Goal: Task Accomplishment & Management: Use online tool/utility

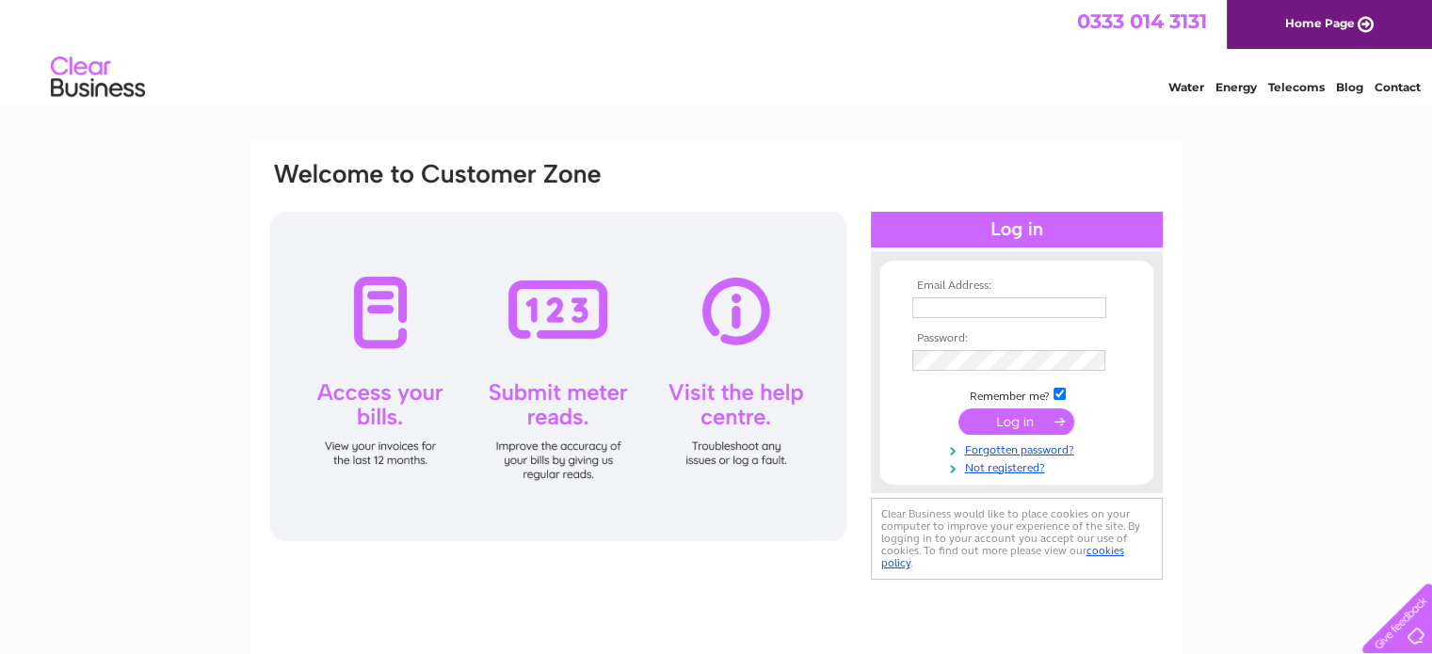
click at [930, 300] on input "text" at bounding box center [1009, 307] width 194 height 21
type input "[PERSON_NAME][EMAIL_ADDRESS][DOMAIN_NAME]"
click at [995, 423] on input "submit" at bounding box center [1016, 422] width 116 height 26
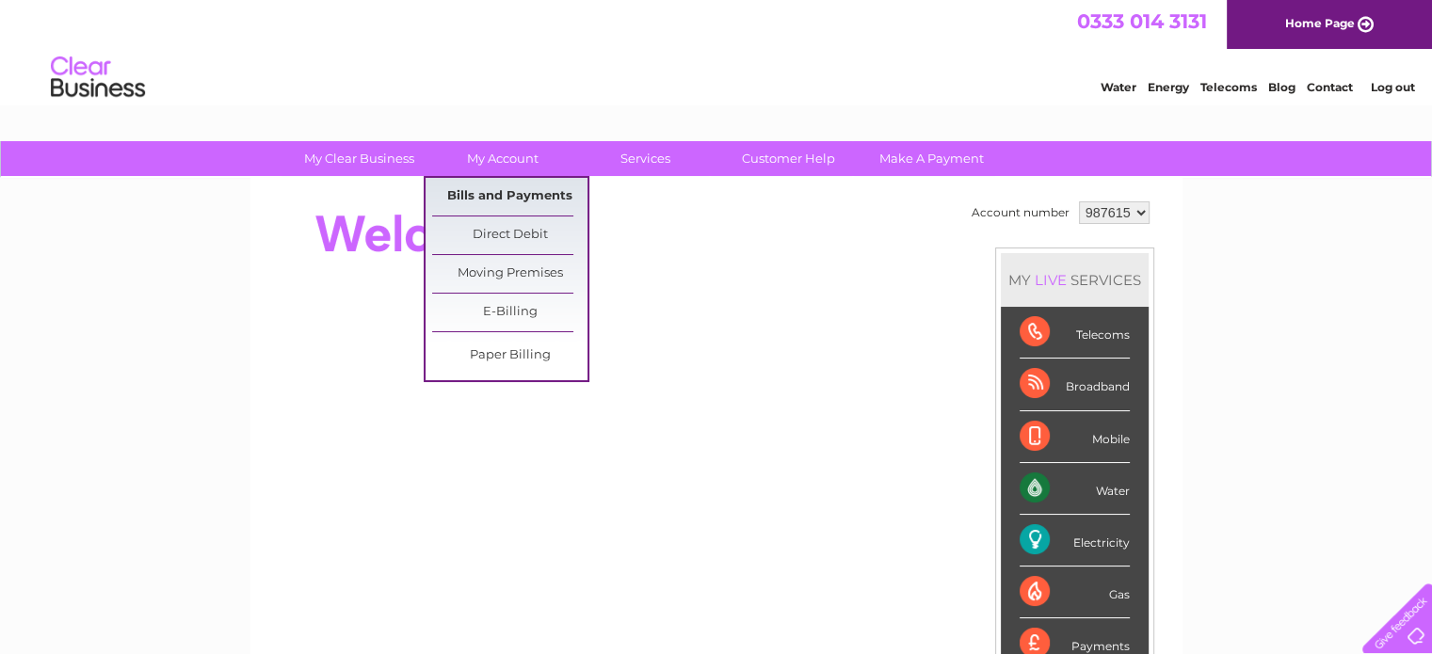
click at [499, 194] on link "Bills and Payments" at bounding box center [509, 197] width 155 height 38
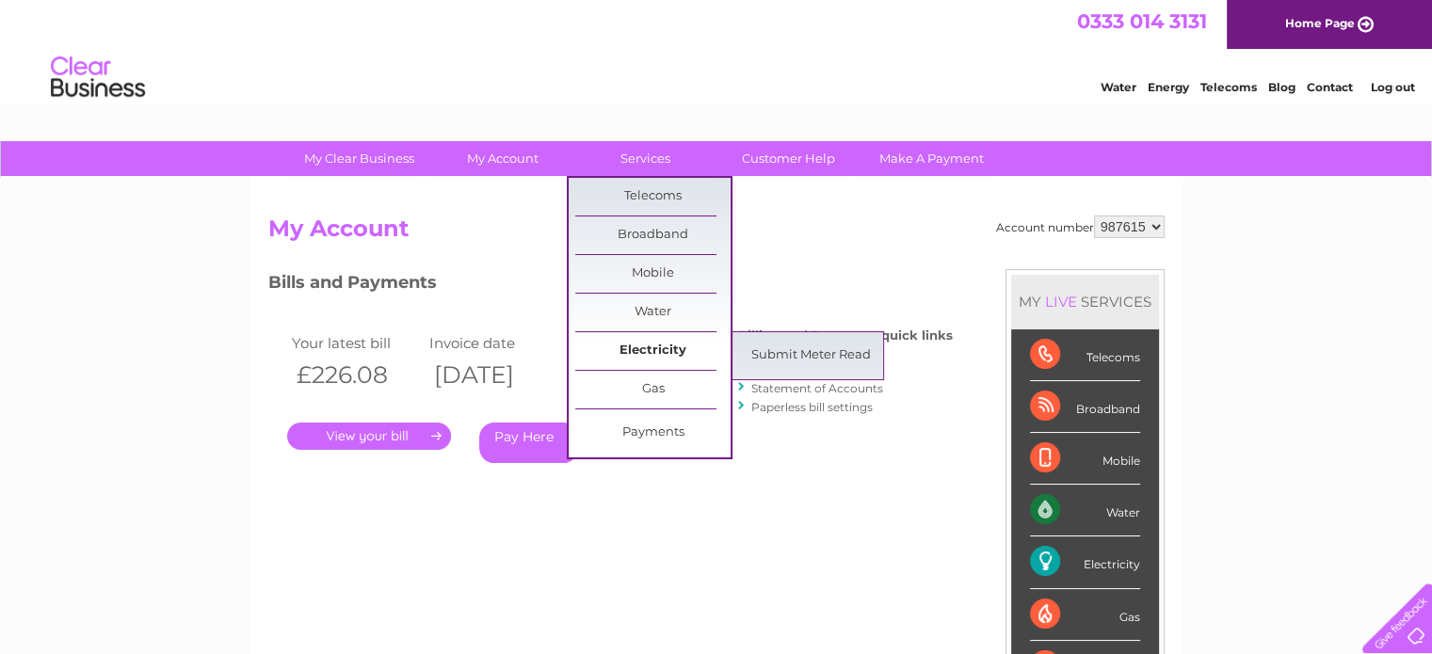
click at [647, 349] on link "Electricity" at bounding box center [652, 351] width 155 height 38
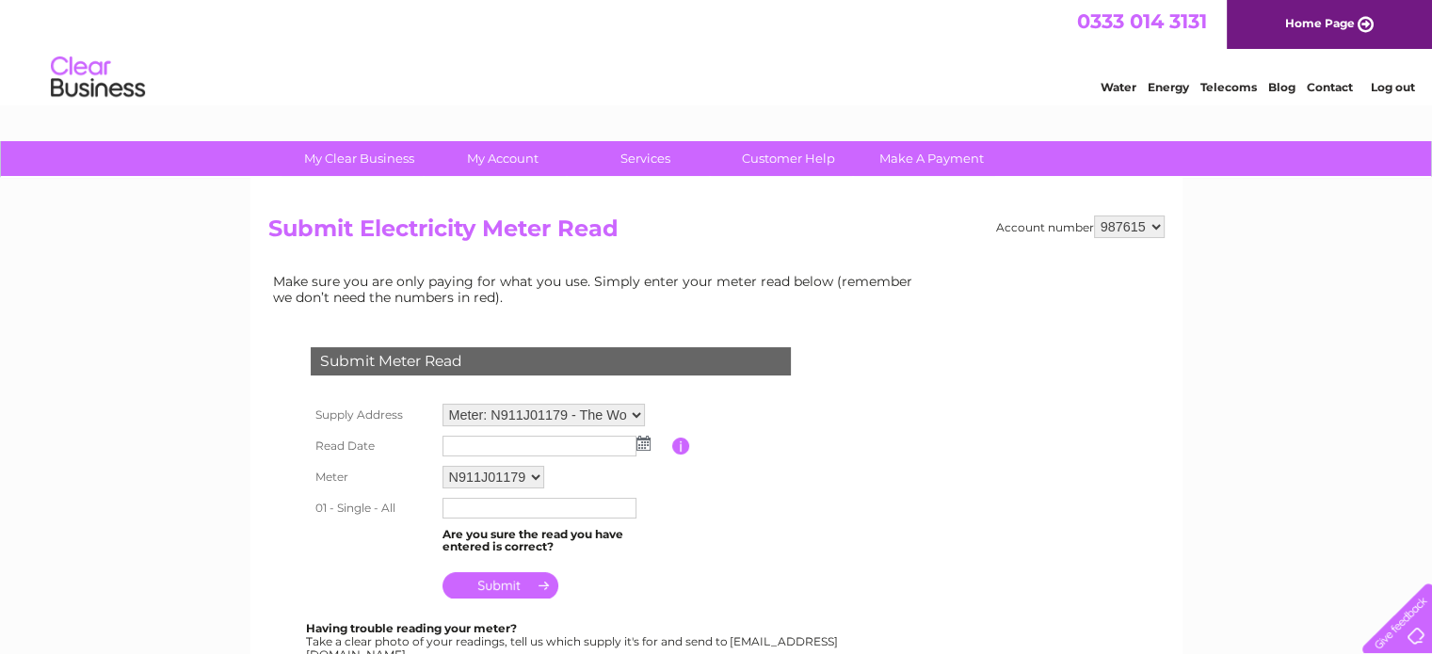
click at [489, 444] on input "text" at bounding box center [539, 446] width 194 height 21
click at [648, 438] on img at bounding box center [643, 443] width 14 height 15
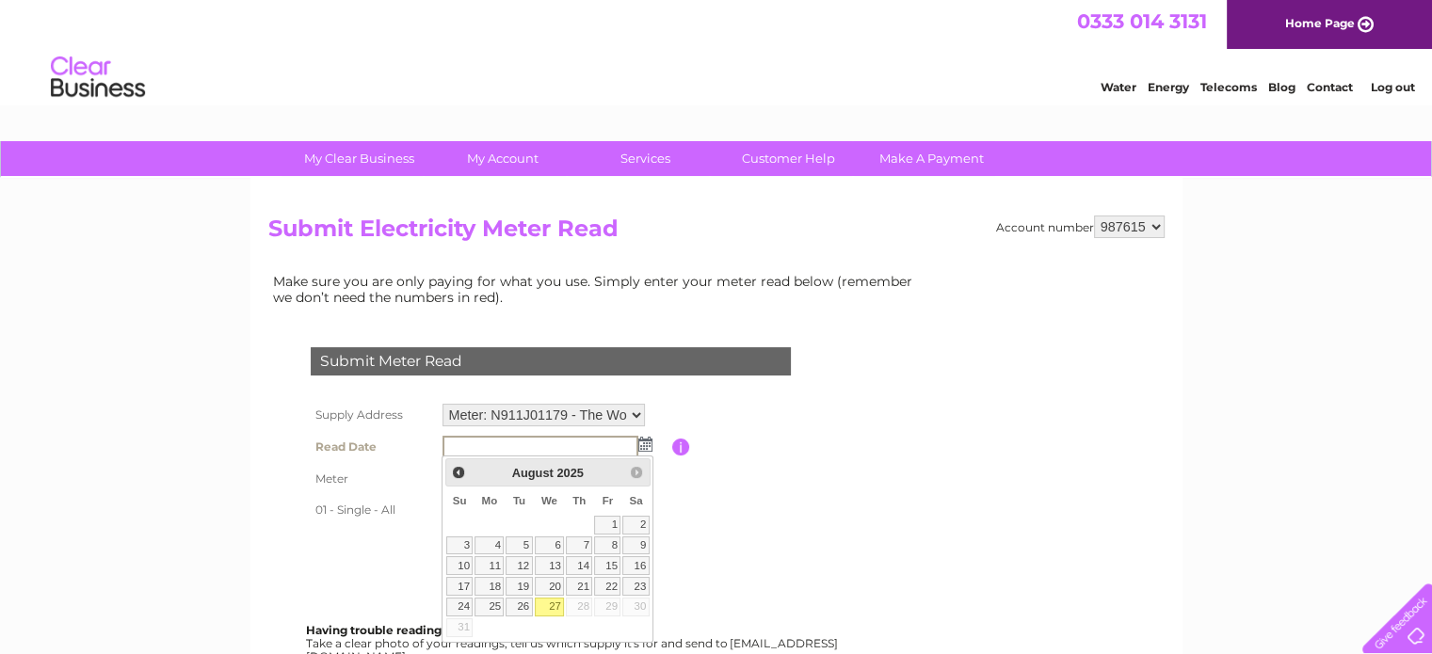
click at [557, 599] on link "27" at bounding box center [550, 607] width 30 height 19
type input "2025/08/27"
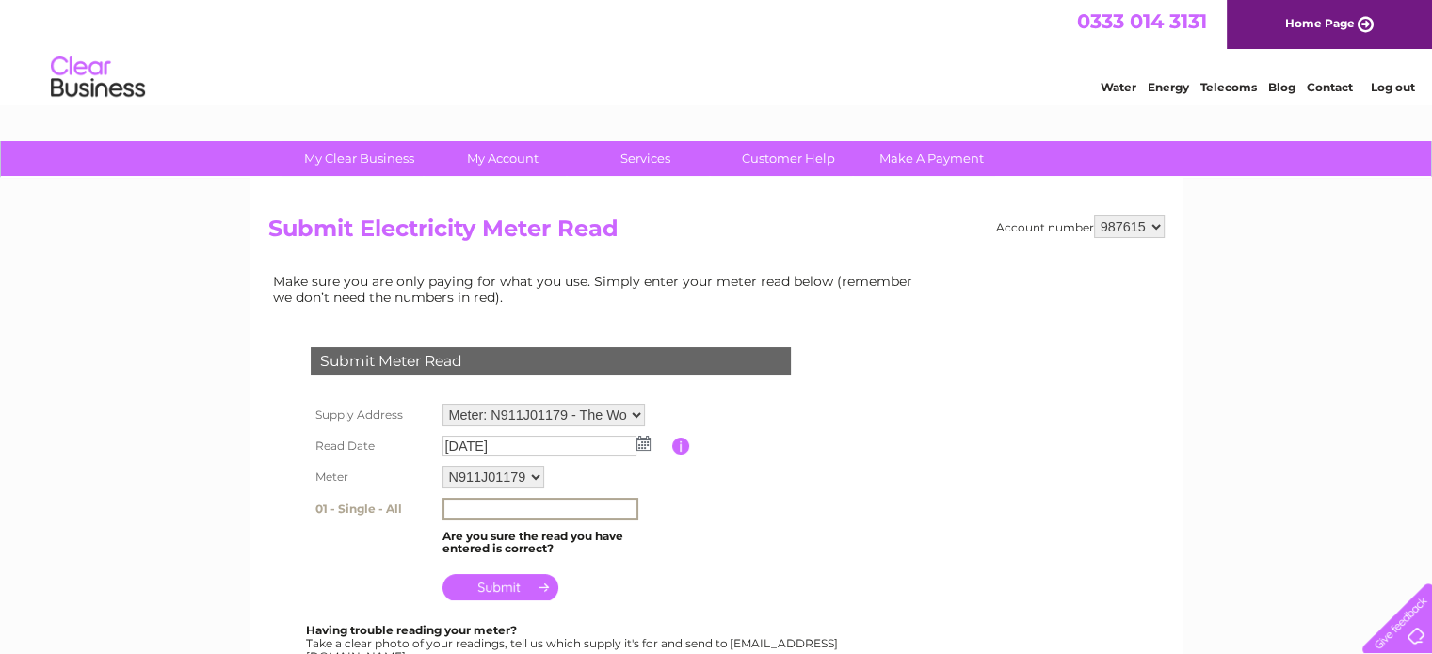
click at [483, 498] on input "text" at bounding box center [540, 509] width 196 height 23
type input "47595"
click at [498, 586] on input "submit" at bounding box center [500, 585] width 116 height 26
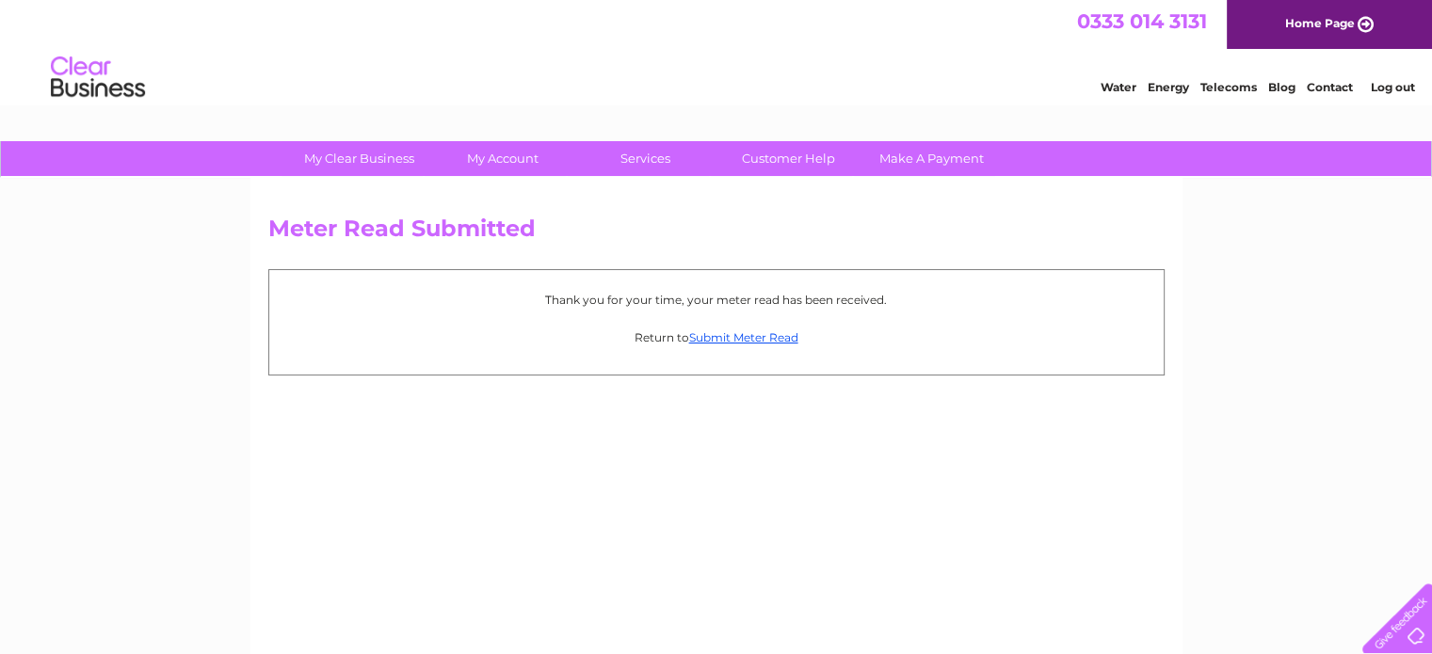
click at [1389, 91] on link "Log out" at bounding box center [1392, 87] width 44 height 14
